Goal: Navigation & Orientation: Find specific page/section

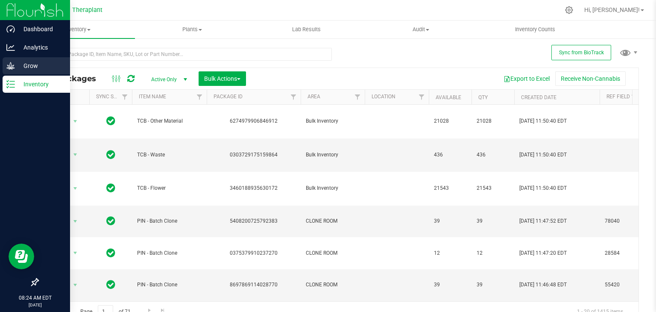
click at [19, 65] on p "Grow" at bounding box center [40, 66] width 51 height 10
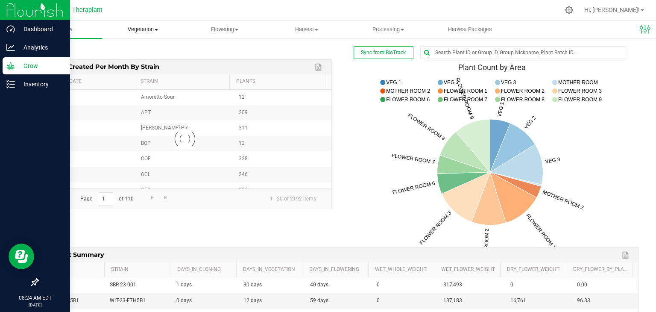
click at [150, 29] on span "Vegetation" at bounding box center [143, 30] width 81 height 8
click at [140, 71] on span "Mother groups" at bounding box center [134, 71] width 64 height 7
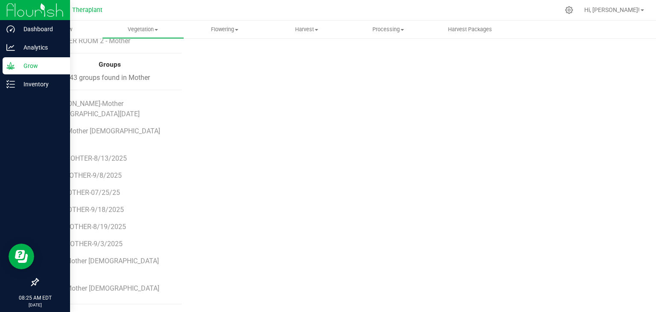
scroll to position [400, 0]
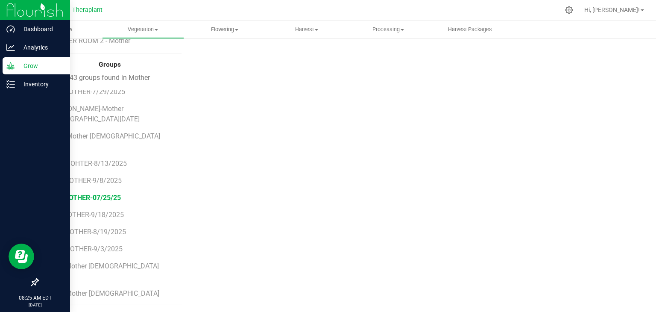
click at [90, 194] on span "PIN-MOTHER-07/25/25" at bounding box center [85, 198] width 72 height 8
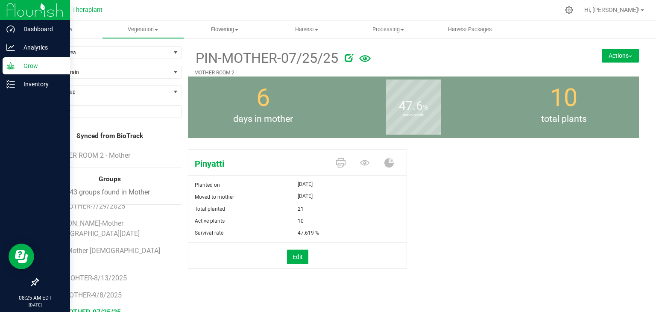
click at [106, 308] on span "PIN-MOTHER-07/25/25" at bounding box center [85, 312] width 72 height 8
